Goal: Task Accomplishment & Management: Use online tool/utility

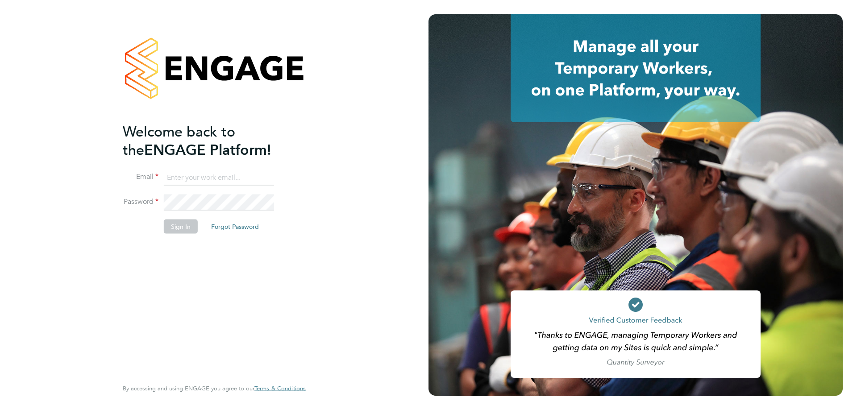
click at [263, 175] on keeper-lock "Open Keeper Popup" at bounding box center [265, 177] width 11 height 11
type input "[PERSON_NAME][EMAIL_ADDRESS][PERSON_NAME][DOMAIN_NAME]"
click at [178, 227] on button "Sign In" at bounding box center [181, 226] width 34 height 14
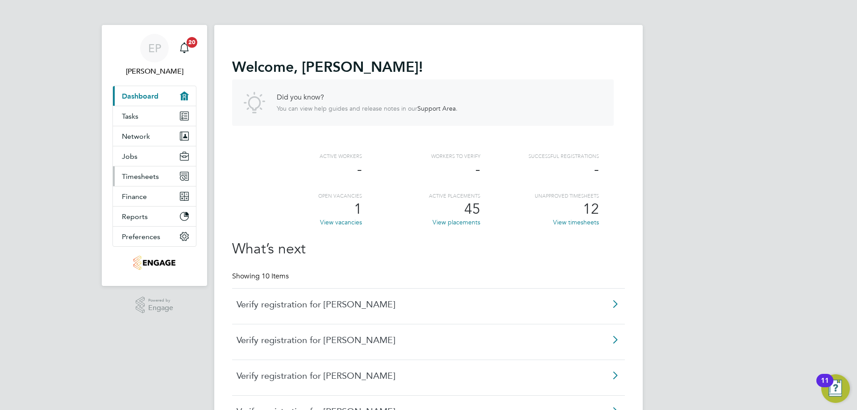
click at [148, 178] on span "Timesheets" at bounding box center [140, 176] width 37 height 8
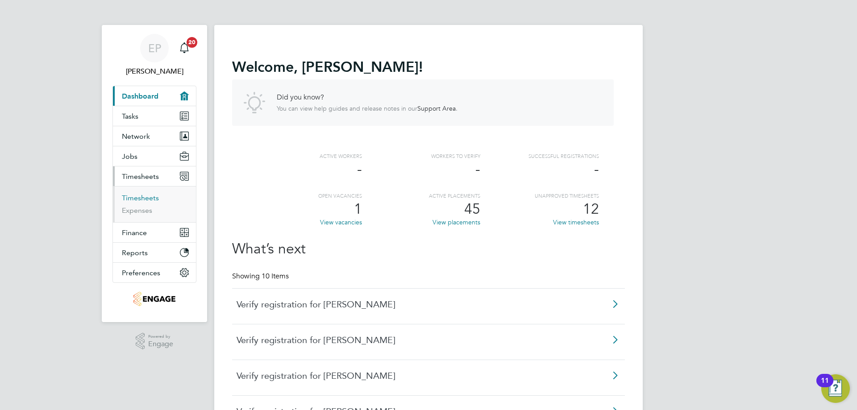
click at [149, 196] on link "Timesheets" at bounding box center [140, 198] width 37 height 8
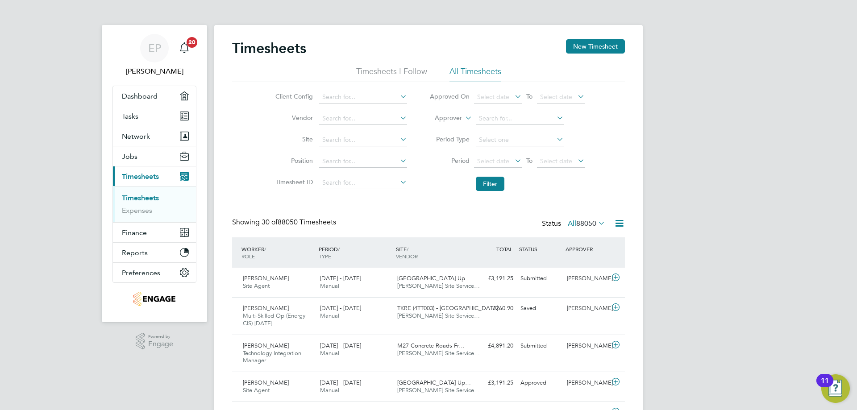
click at [439, 116] on label "Approver" at bounding box center [442, 118] width 40 height 9
click at [435, 127] on li "Worker" at bounding box center [440, 129] width 44 height 12
click at [498, 117] on input at bounding box center [520, 118] width 88 height 12
click at [502, 130] on li "Anthony Leong son" at bounding box center [535, 131] width 120 height 12
type input "Anthony Leongson"
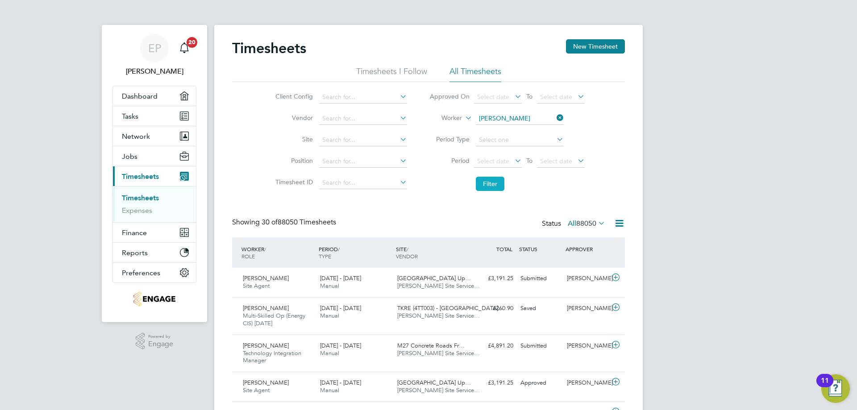
click at [491, 177] on button "Filter" at bounding box center [490, 184] width 29 height 14
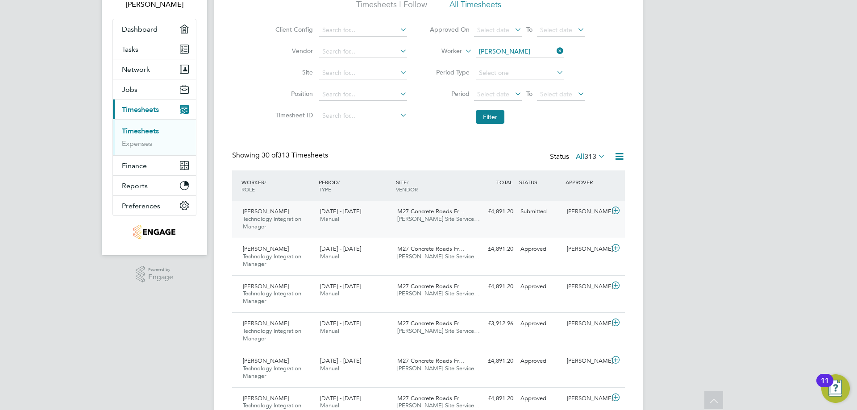
click at [616, 214] on icon at bounding box center [615, 210] width 11 height 7
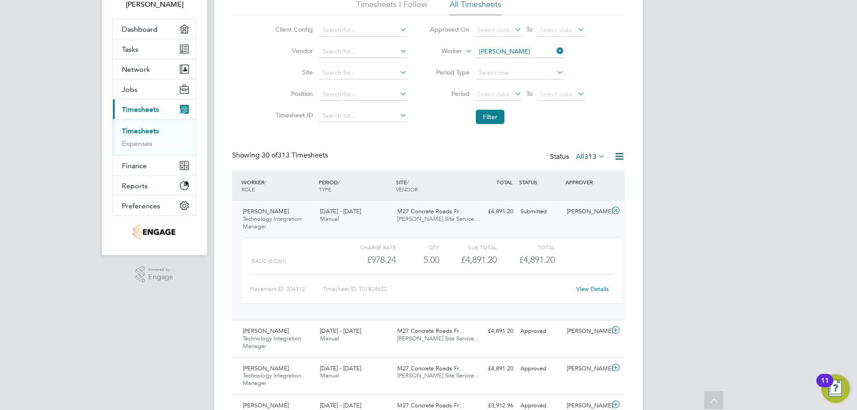
click at [587, 289] on link "View Details" at bounding box center [592, 289] width 33 height 8
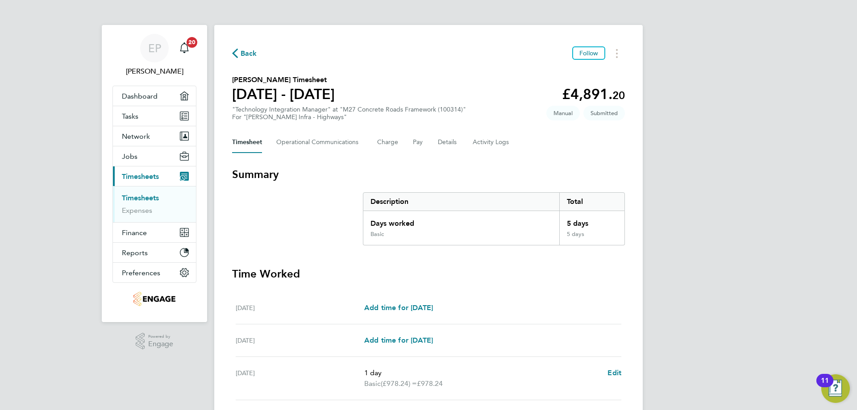
click at [241, 53] on span "Back" at bounding box center [249, 53] width 17 height 11
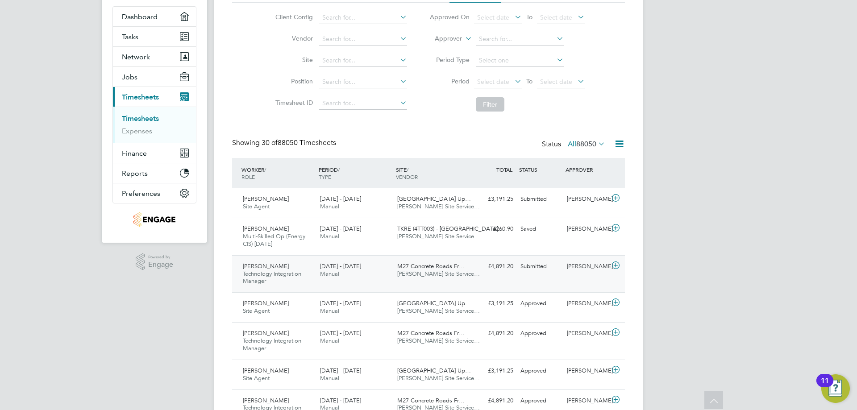
click at [615, 266] on icon at bounding box center [615, 265] width 11 height 7
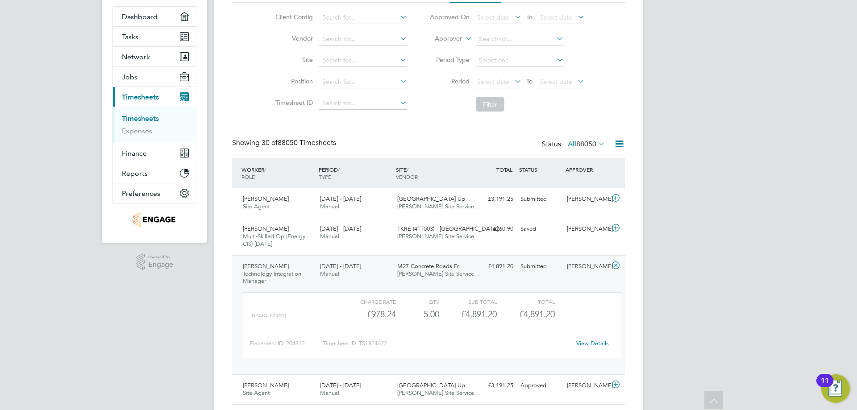
click at [587, 342] on link "View Details" at bounding box center [592, 344] width 33 height 8
